Goal: Information Seeking & Learning: Learn about a topic

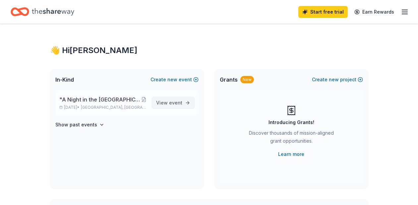
click at [176, 102] on span "event" at bounding box center [175, 103] width 13 height 6
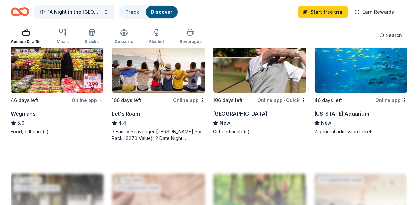
scroll to position [598, 0]
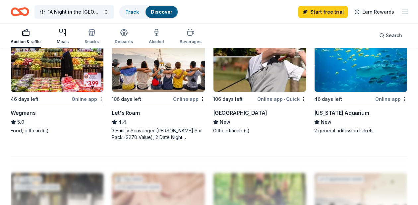
click at [58, 38] on div "Meals" at bounding box center [63, 36] width 12 height 16
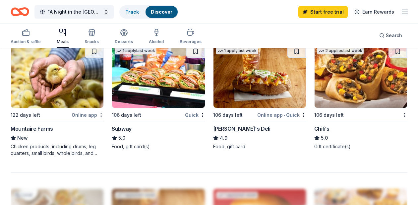
scroll to position [587, 0]
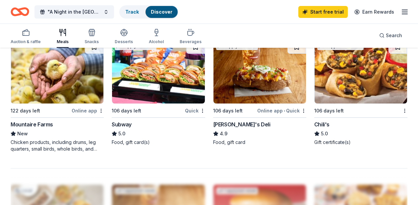
click at [113, 34] on div "Auction & raffle Meals Snacks Desserts Alcohol Beverages" at bounding box center [106, 37] width 191 height 22
click at [122, 34] on icon "button" at bounding box center [124, 31] width 7 height 5
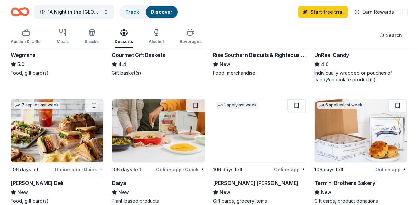
scroll to position [175, 0]
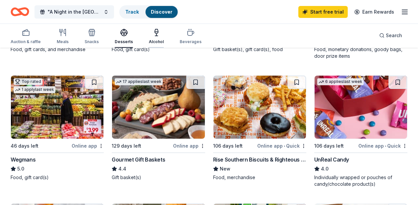
click at [156, 34] on icon "button" at bounding box center [156, 34] width 0 height 2
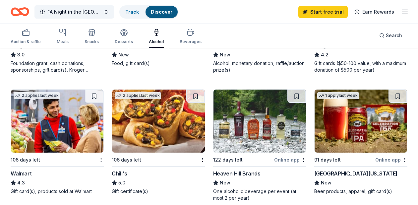
scroll to position [412, 0]
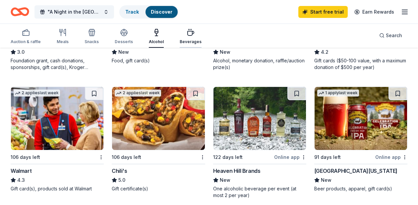
click at [181, 34] on div "button" at bounding box center [190, 32] width 22 height 8
